Goal: Check status

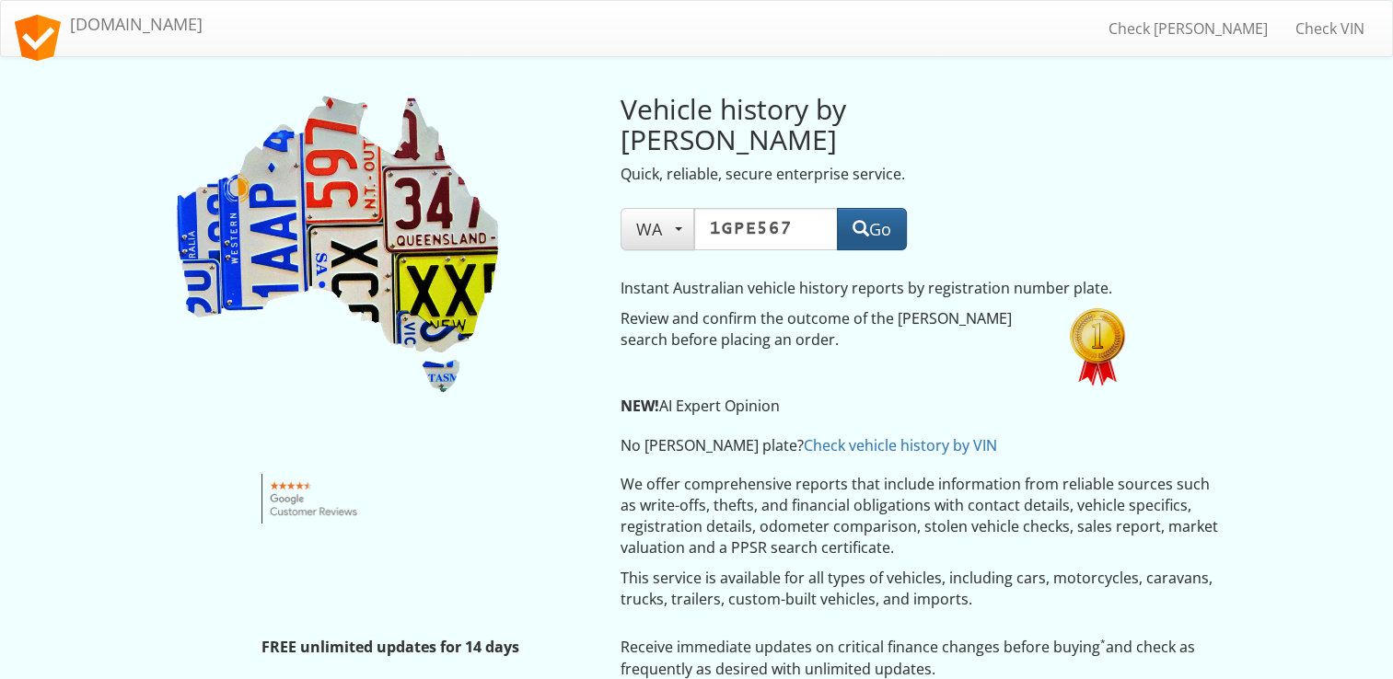
type input "1GPE567"
click at [887, 208] on button "Go" at bounding box center [872, 229] width 70 height 42
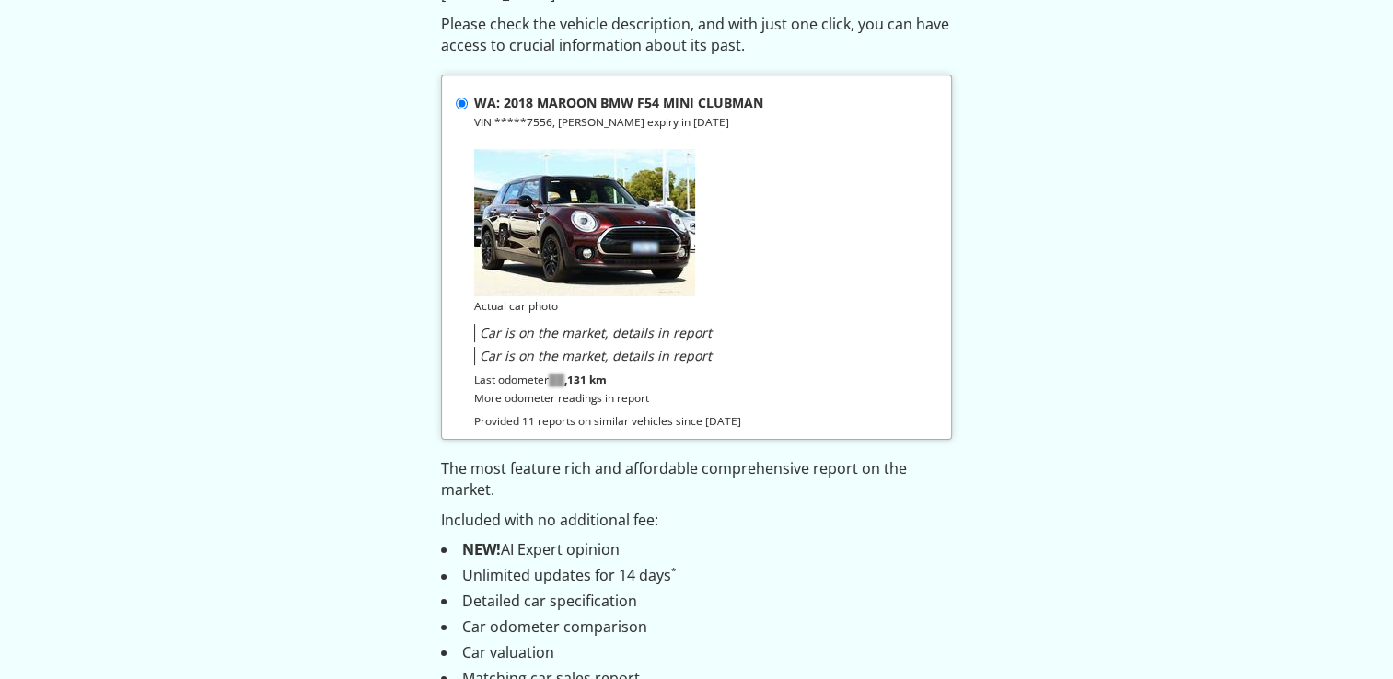
scroll to position [184, 0]
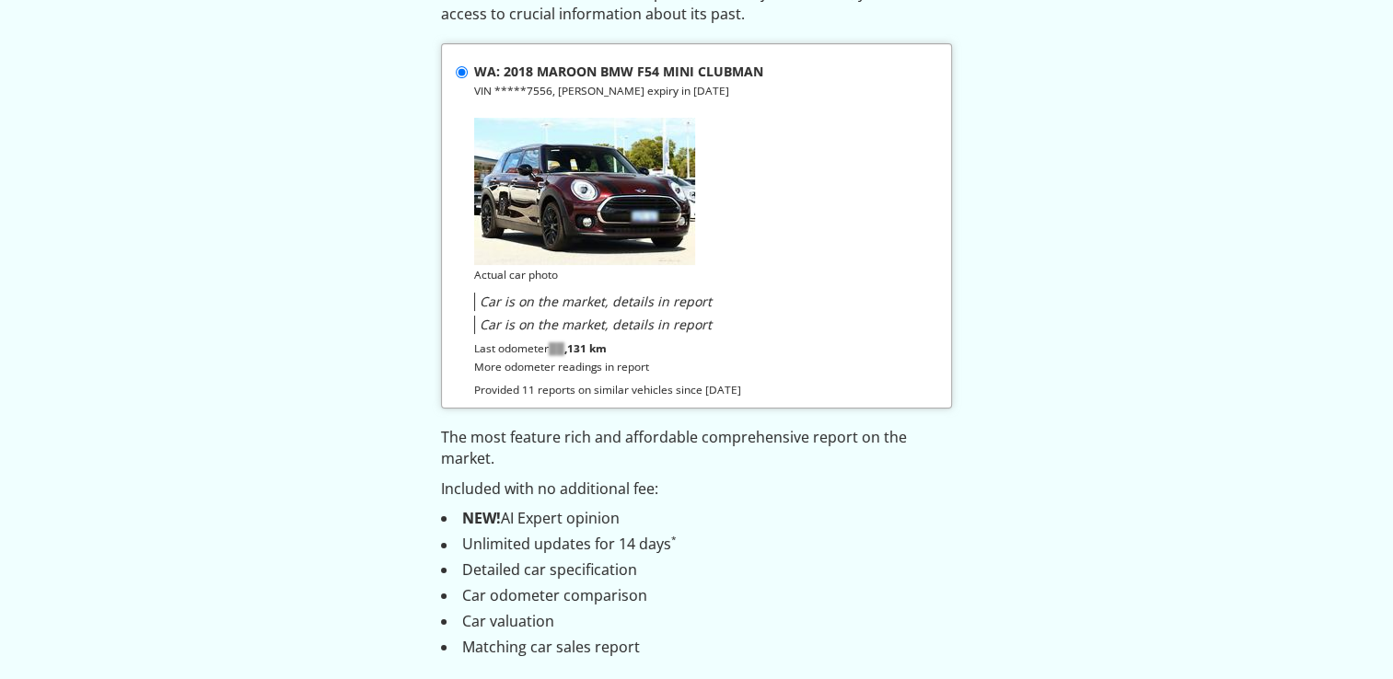
click at [663, 304] on div "Car is on the market, details in report" at bounding box center [705, 302] width 463 height 18
click at [468, 78] on input "WA: 2018 MAROON BMW F54 MINI CLUBMAN VIN *****7556, [PERSON_NAME] expiry in [DA…" at bounding box center [462, 72] width 12 height 12
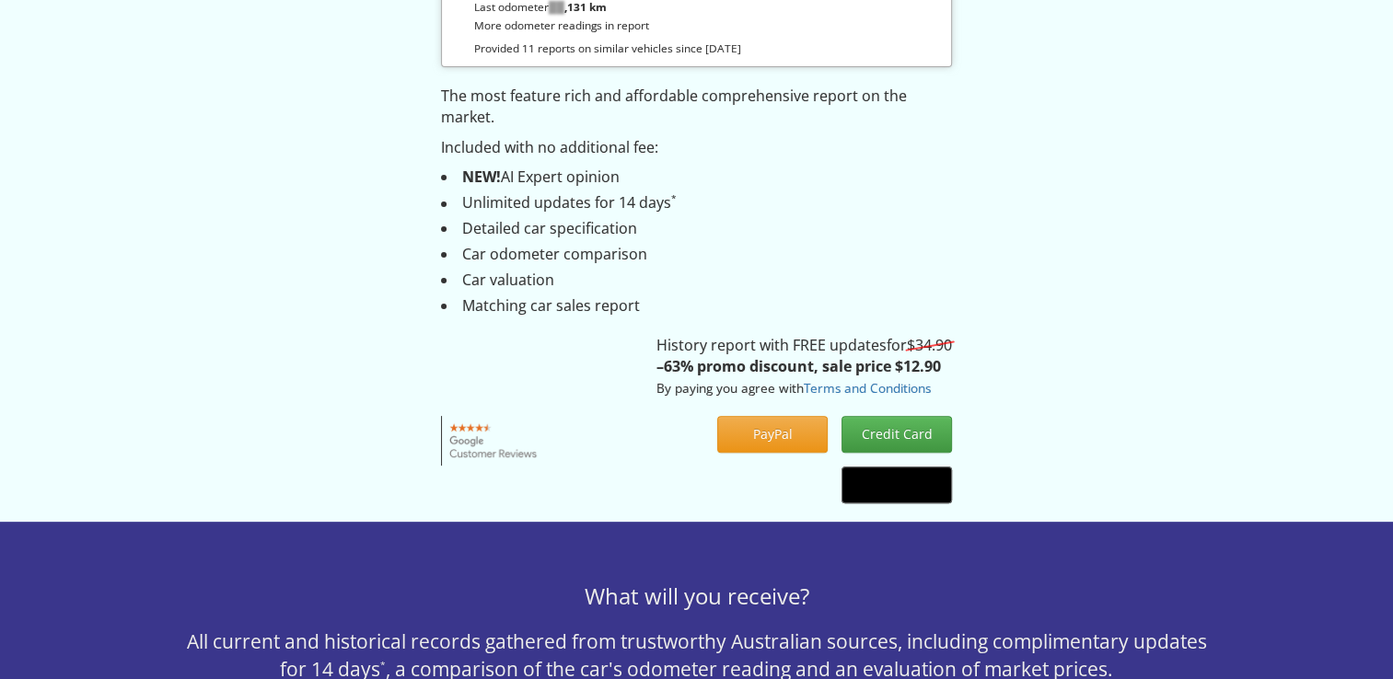
scroll to position [368, 0]
